Goal: Check status

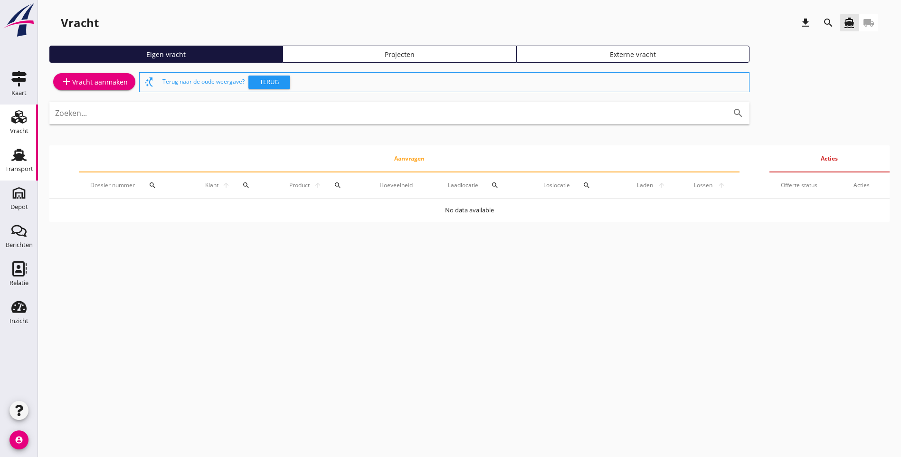
drag, startPoint x: 13, startPoint y: 156, endPoint x: 22, endPoint y: 157, distance: 9.1
click at [13, 156] on use at bounding box center [18, 155] width 15 height 12
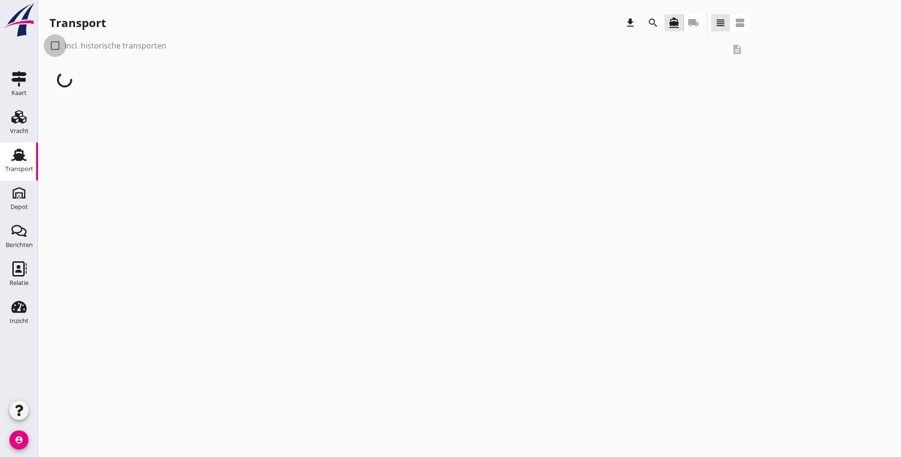
click at [55, 47] on div at bounding box center [55, 46] width 16 height 16
checkbox input "true"
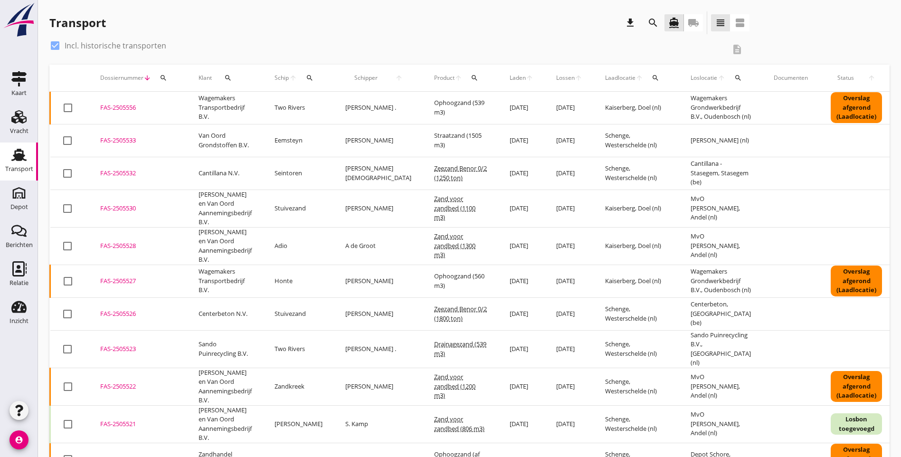
click at [470, 78] on icon "search" at bounding box center [474, 78] width 8 height 8
click at [449, 103] on input "Zoeken op product..." at bounding box center [486, 105] width 99 height 15
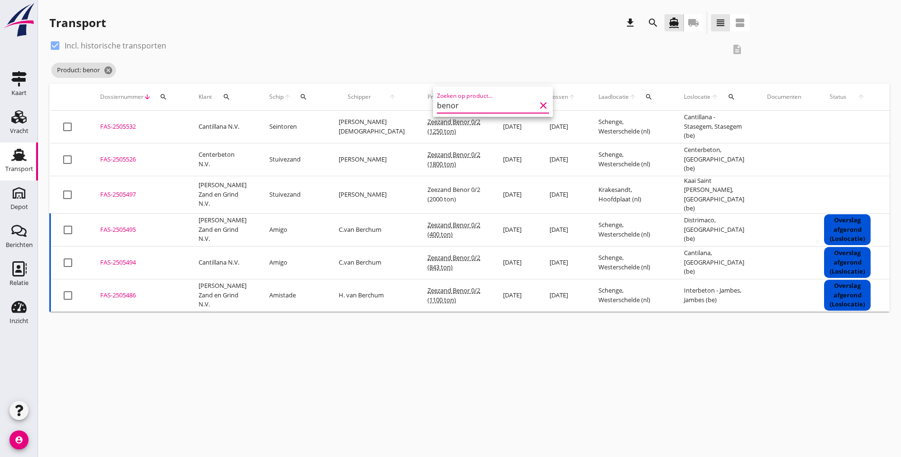
type input "benor"
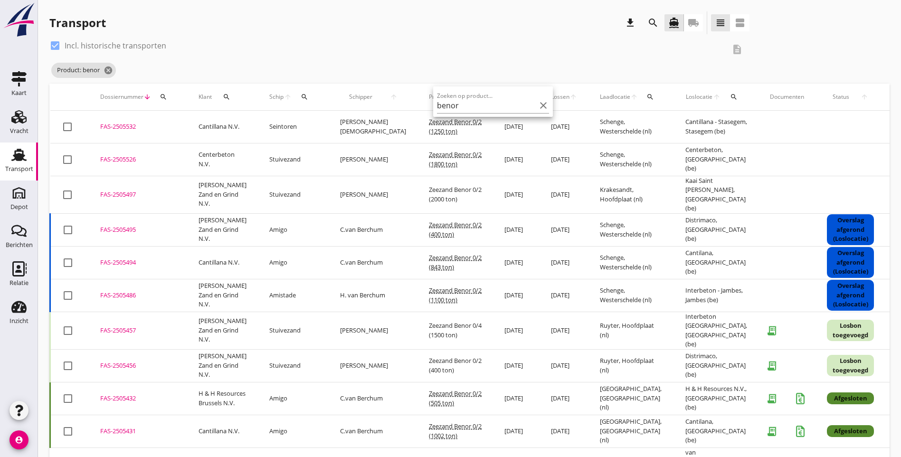
click at [362, 60] on div "check_box Incl. historische transporten description" at bounding box center [399, 49] width 700 height 23
click at [419, 66] on div "Product: benor cancel" at bounding box center [399, 70] width 700 height 19
click at [106, 67] on icon "cancel" at bounding box center [107, 70] width 9 height 9
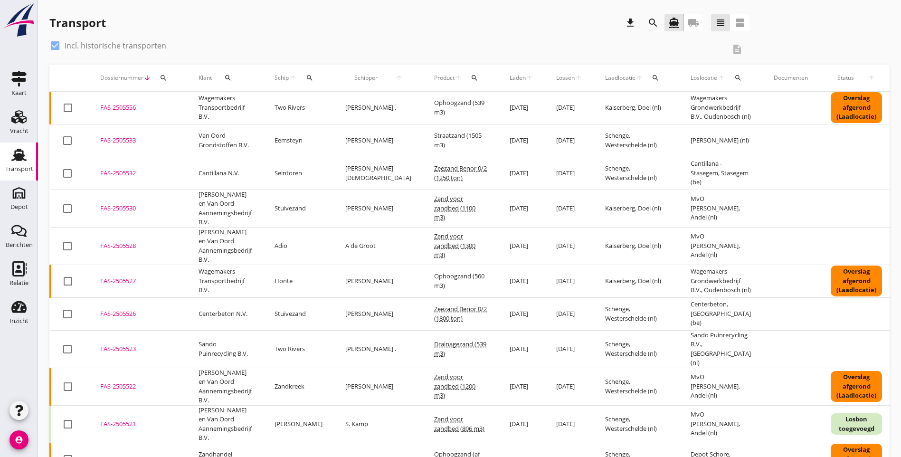
drag, startPoint x: 716, startPoint y: 123, endPoint x: 97, endPoint y: 102, distance: 618.9
click at [97, 102] on tr "check_box_outline_blank FAS-2505556 upload_file Drop hier uw bestand om het aan…" at bounding box center [531, 108] width 962 height 33
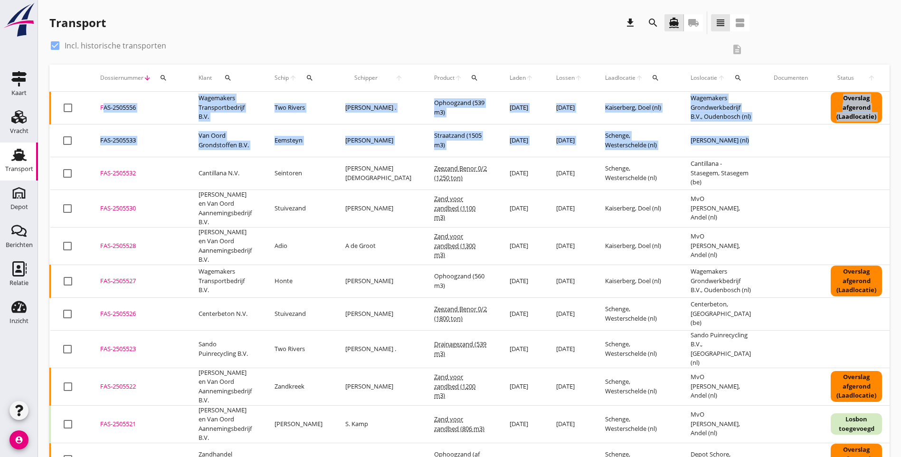
drag, startPoint x: 734, startPoint y: 149, endPoint x: 96, endPoint y: 100, distance: 640.3
click at [96, 100] on tbody "check_box_outline_blank FAS-2505556 upload_file Drop hier uw bestand om het aan…" at bounding box center [531, 440] width 962 height 697
copy tbody "FAS-2505556 upload_file Drop hier uw bestand om het aan het dossier toe te voeg…"
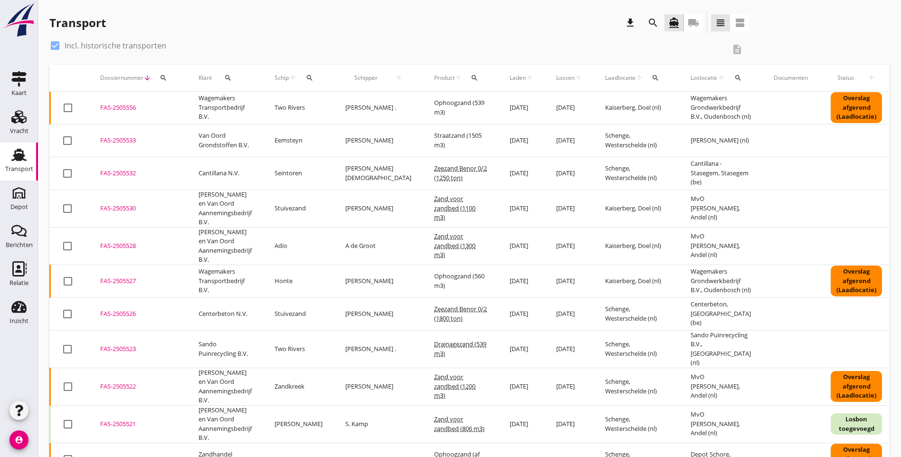
click at [693, 52] on div "check_box Incl. historische transporten description" at bounding box center [469, 51] width 840 height 27
click at [309, 80] on icon "search" at bounding box center [310, 78] width 8 height 8
click at [321, 106] on input "Zoek op (scheeps)naam" at bounding box center [354, 105] width 99 height 15
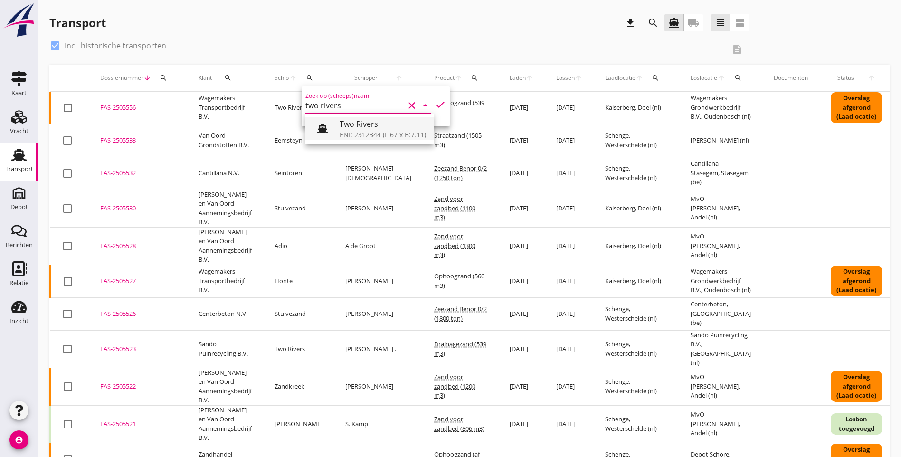
click at [343, 129] on div "Two Rivers" at bounding box center [382, 123] width 86 height 11
click at [434, 105] on icon "check" at bounding box center [439, 104] width 11 height 11
type input "Two Rivers"
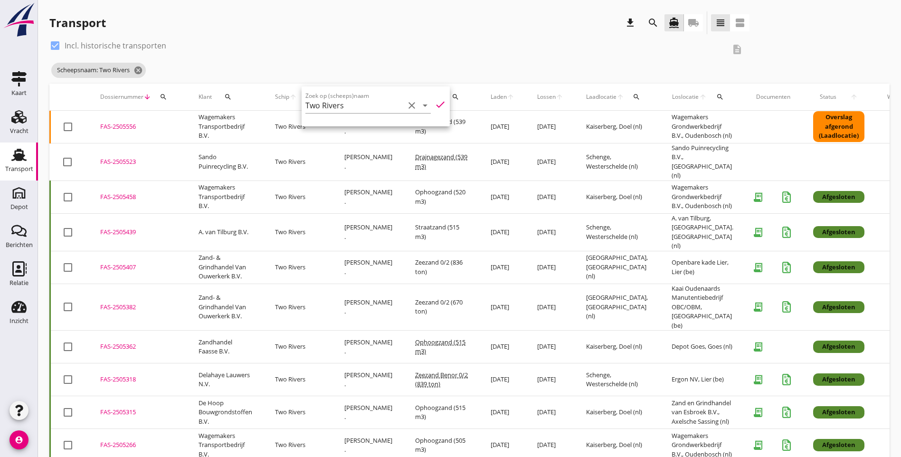
click at [656, 56] on div "check_box Incl. historische transporten description Scheepsnaam: Two Rivers can…" at bounding box center [469, 61] width 840 height 46
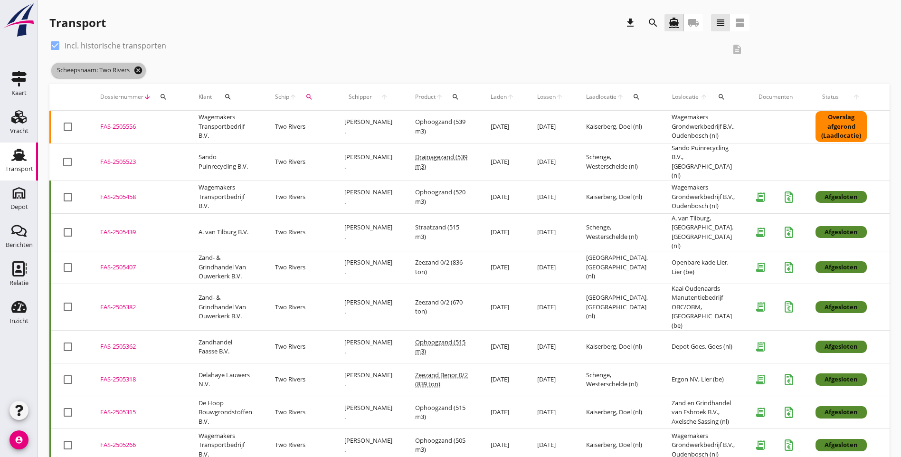
click at [138, 70] on icon "cancel" at bounding box center [137, 70] width 9 height 9
